Goal: Information Seeking & Learning: Check status

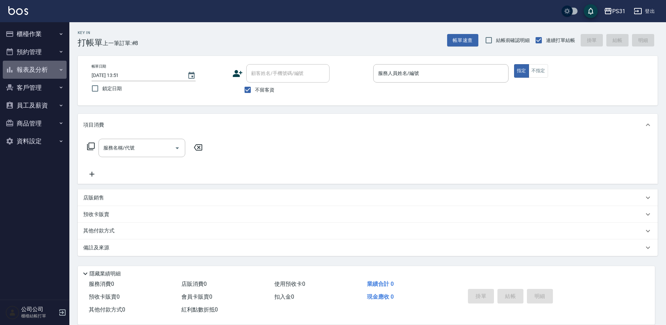
click at [27, 71] on button "報表及分析" at bounding box center [35, 70] width 64 height 18
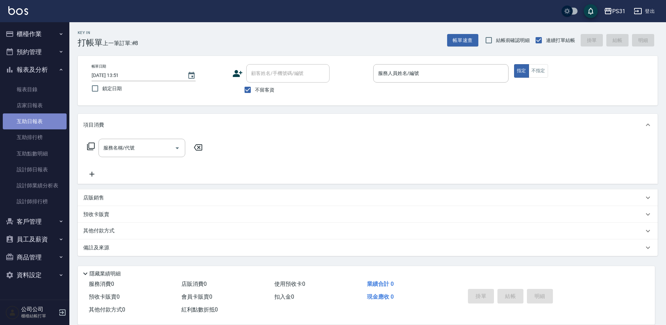
click at [41, 124] on link "互助日報表" at bounding box center [35, 121] width 64 height 16
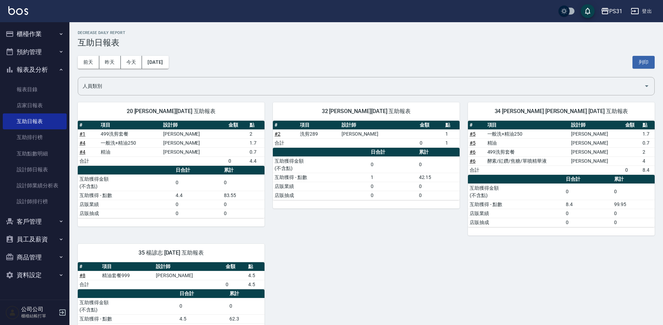
click at [155, 64] on button "[DATE]" at bounding box center [155, 62] width 26 height 13
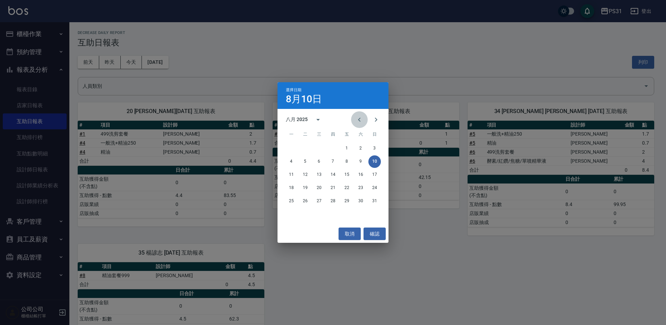
click at [360, 118] on icon "Previous month" at bounding box center [359, 120] width 8 height 8
click at [332, 162] on button "10" at bounding box center [333, 161] width 12 height 12
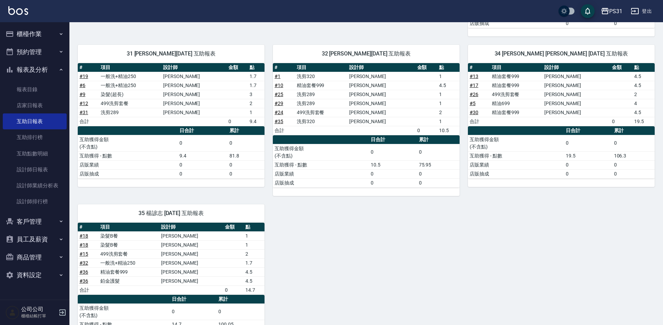
scroll to position [247, 0]
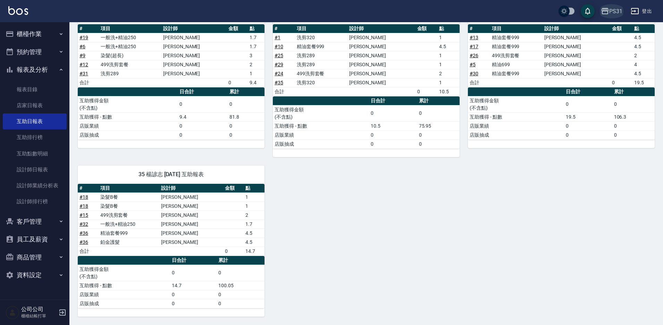
click at [615, 13] on div "PS31" at bounding box center [615, 11] width 13 height 9
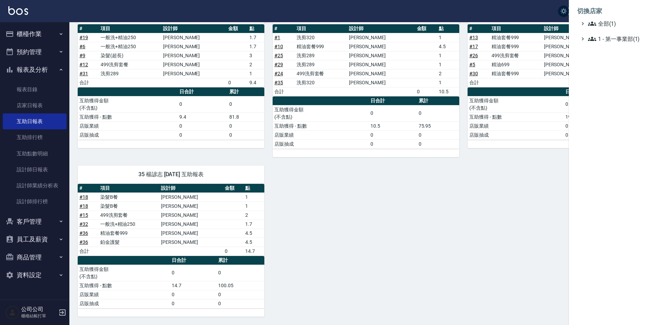
click at [522, 15] on div at bounding box center [333, 162] width 666 height 325
